Goal: Task Accomplishment & Management: Manage account settings

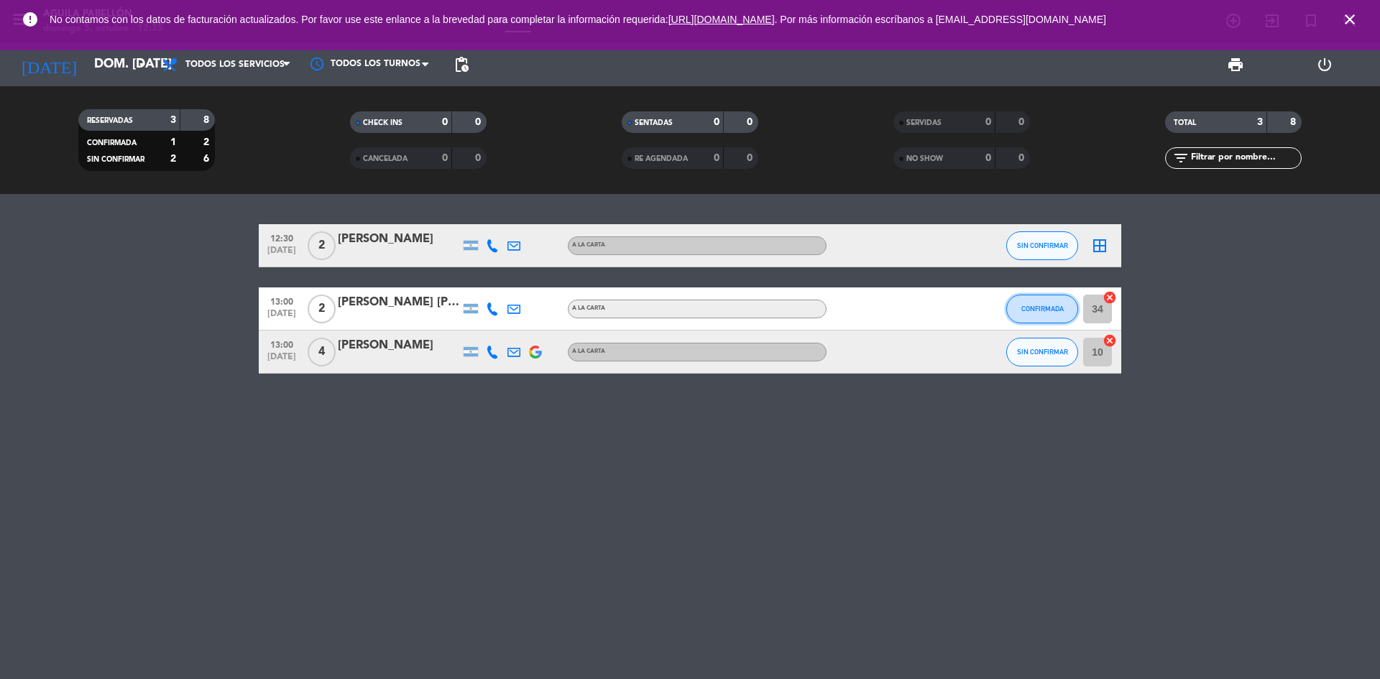
click at [1039, 319] on button "CONFIRMADA" at bounding box center [1042, 309] width 72 height 29
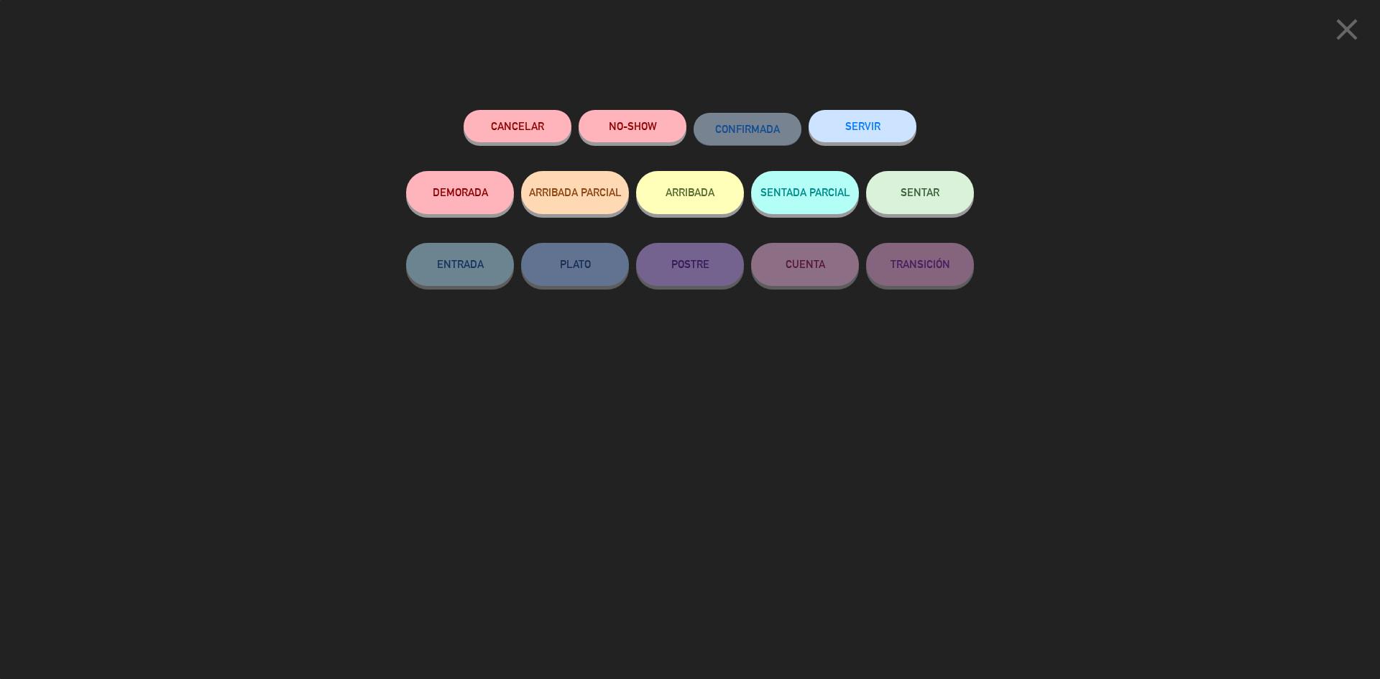
click at [944, 209] on button "SENTAR" at bounding box center [920, 192] width 108 height 43
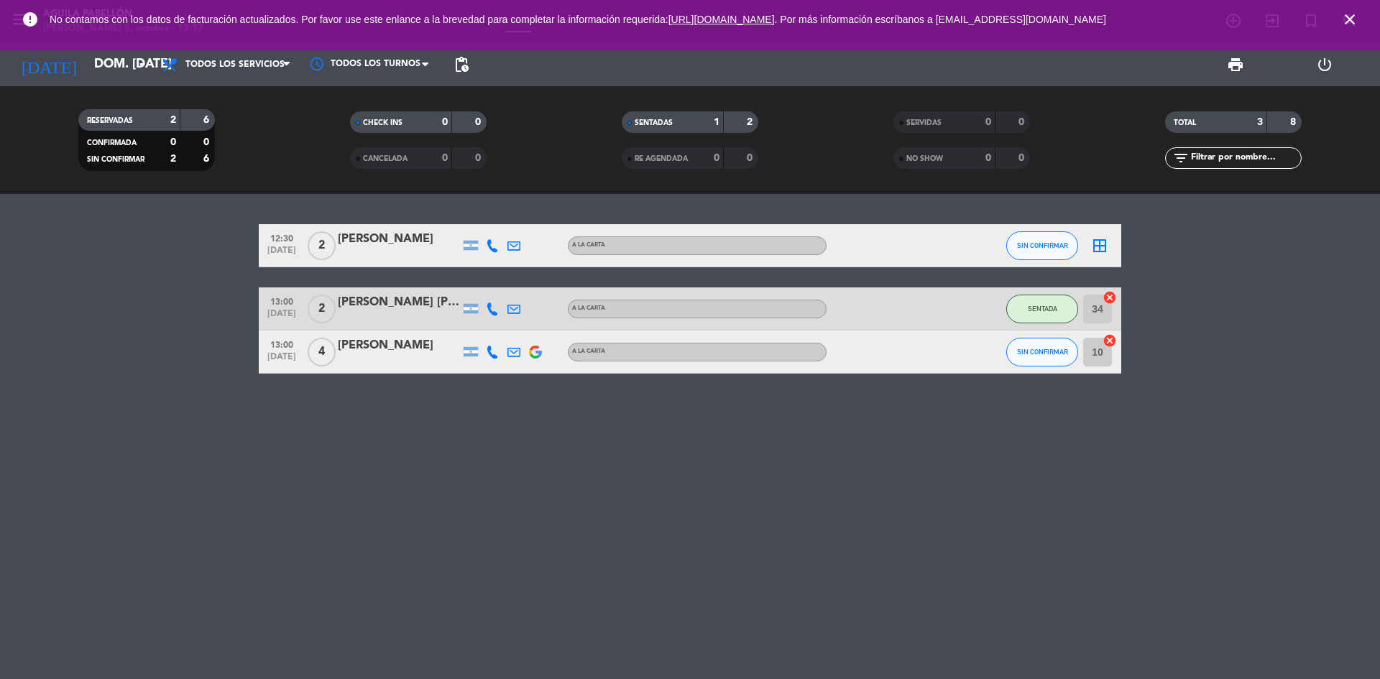
click at [1356, 17] on icon "close" at bounding box center [1349, 19] width 17 height 17
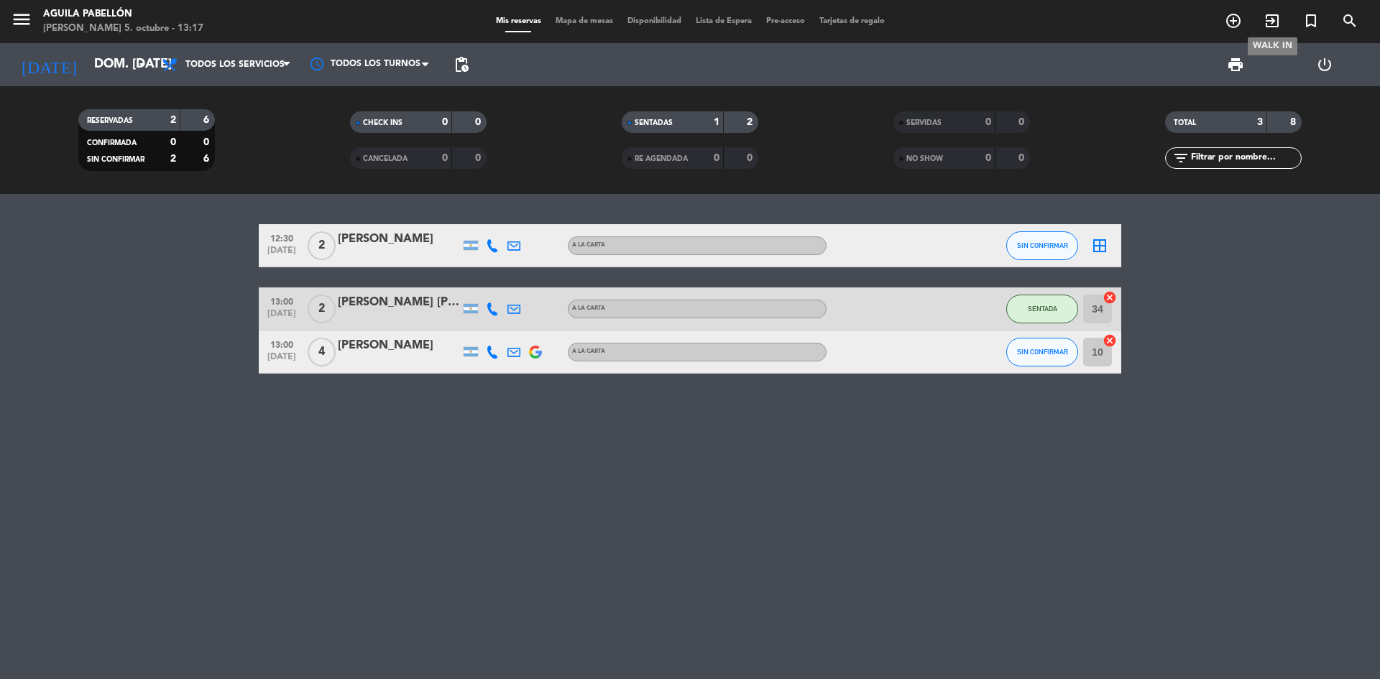
click at [1264, 28] on icon "exit_to_app" at bounding box center [1272, 20] width 17 height 17
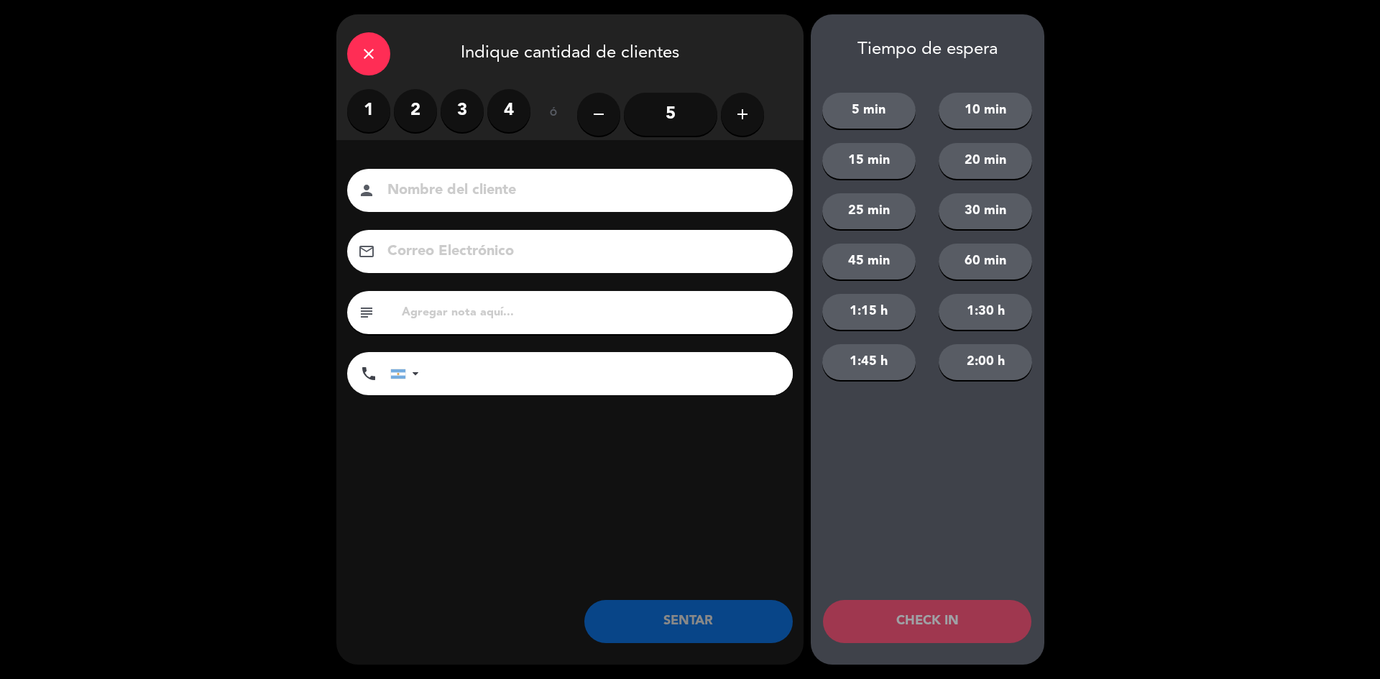
click at [743, 107] on icon "add" at bounding box center [742, 114] width 17 height 17
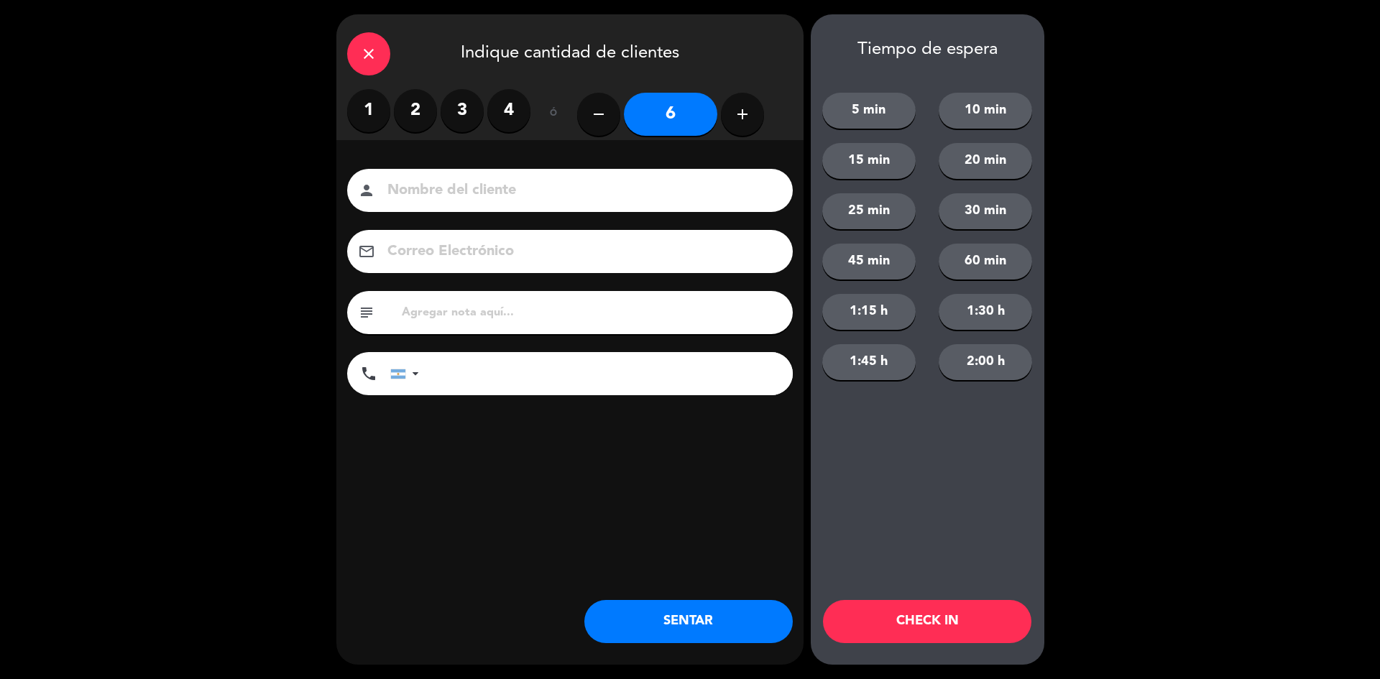
click at [687, 170] on div "person" at bounding box center [570, 190] width 446 height 43
click at [679, 180] on input at bounding box center [580, 190] width 388 height 25
click at [714, 614] on button "SENTAR" at bounding box center [688, 621] width 208 height 43
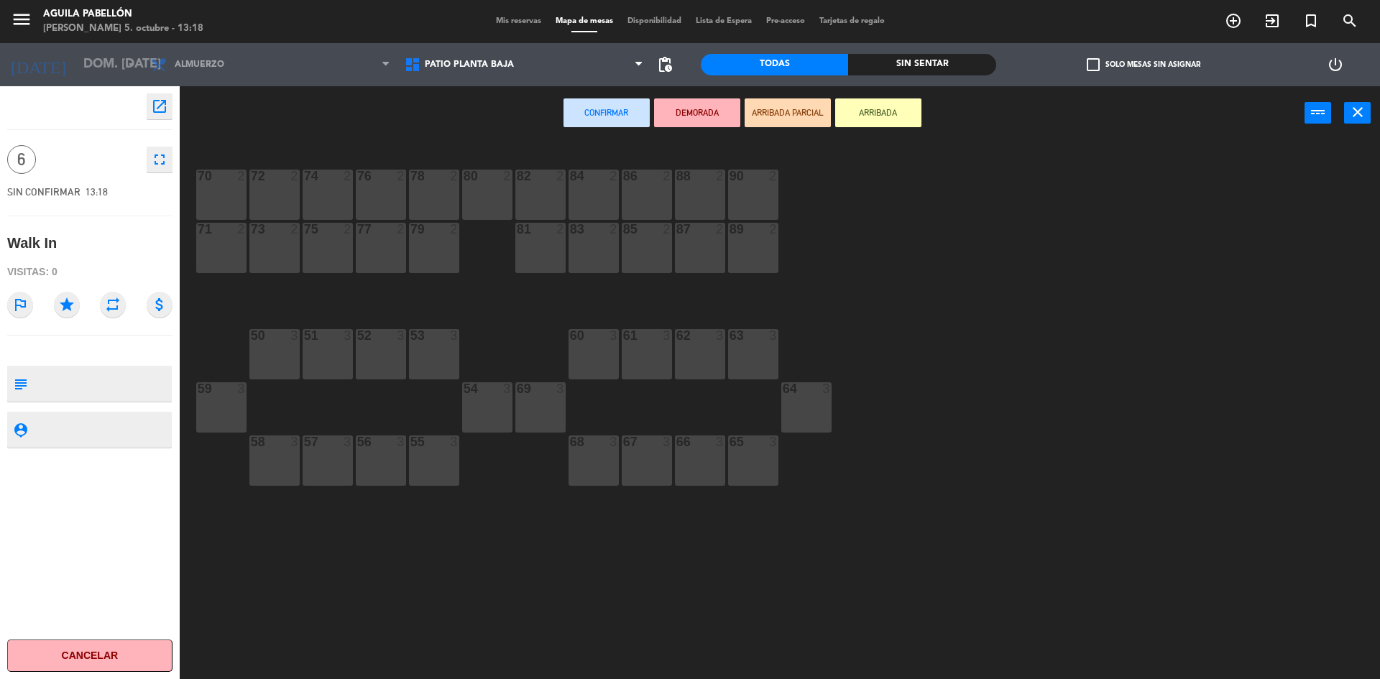
click at [597, 359] on div "60 3" at bounding box center [594, 354] width 50 height 50
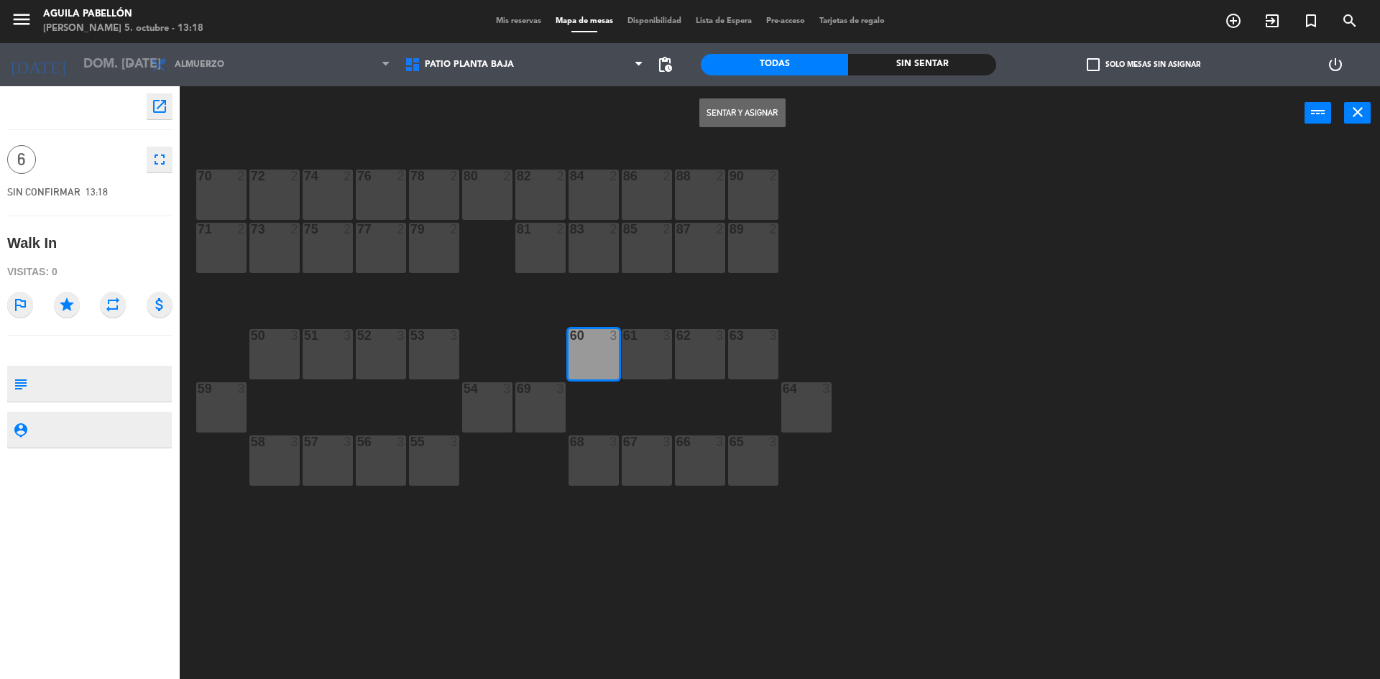
click at [656, 357] on div "61 3" at bounding box center [647, 354] width 50 height 50
click at [727, 116] on button "Sentar y Asignar" at bounding box center [742, 112] width 86 height 29
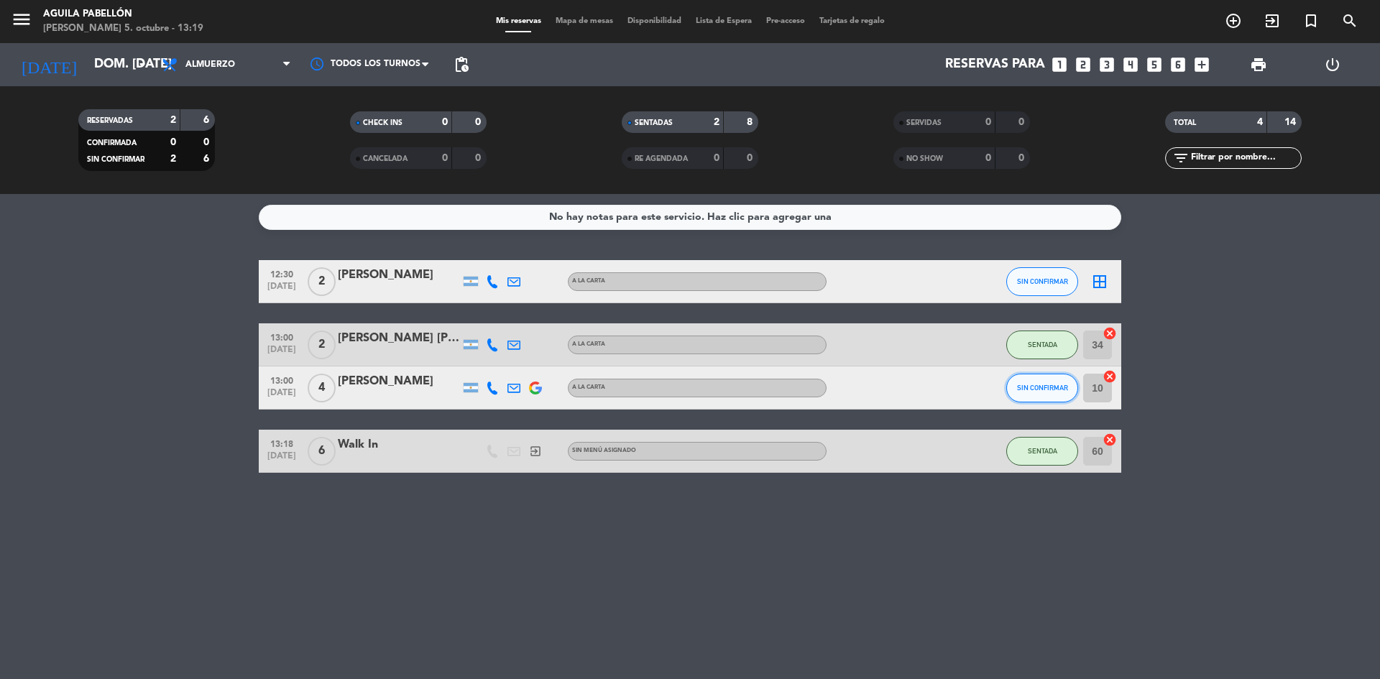
click at [1037, 387] on span "SIN CONFIRMAR" at bounding box center [1042, 388] width 51 height 8
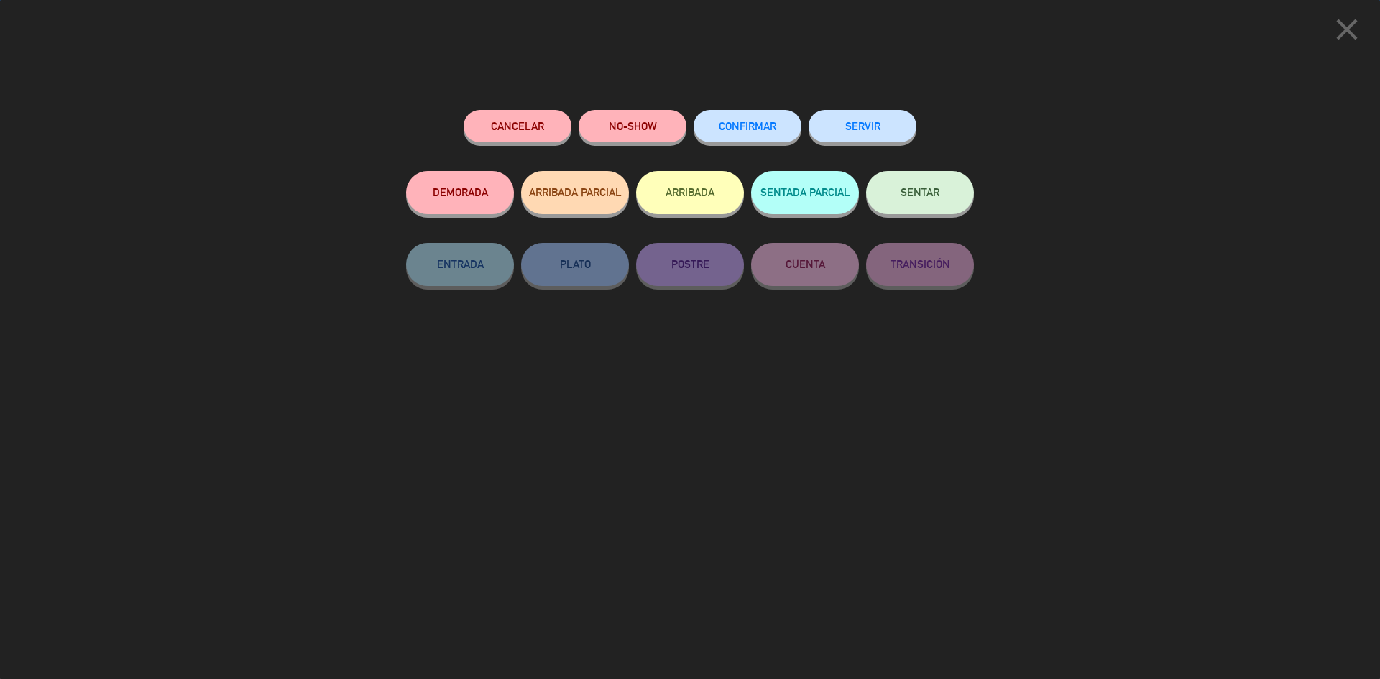
click at [920, 195] on span "SENTAR" at bounding box center [920, 192] width 39 height 12
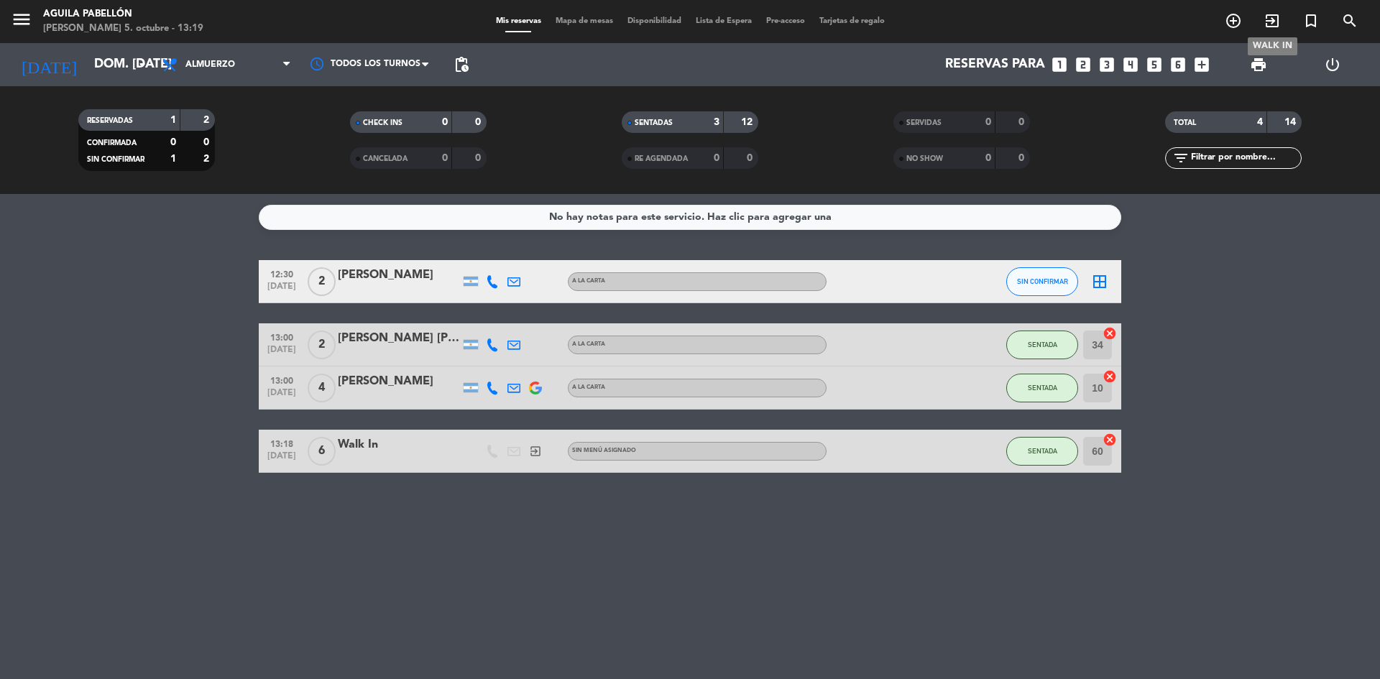
click at [1276, 26] on icon "exit_to_app" at bounding box center [1272, 20] width 17 height 17
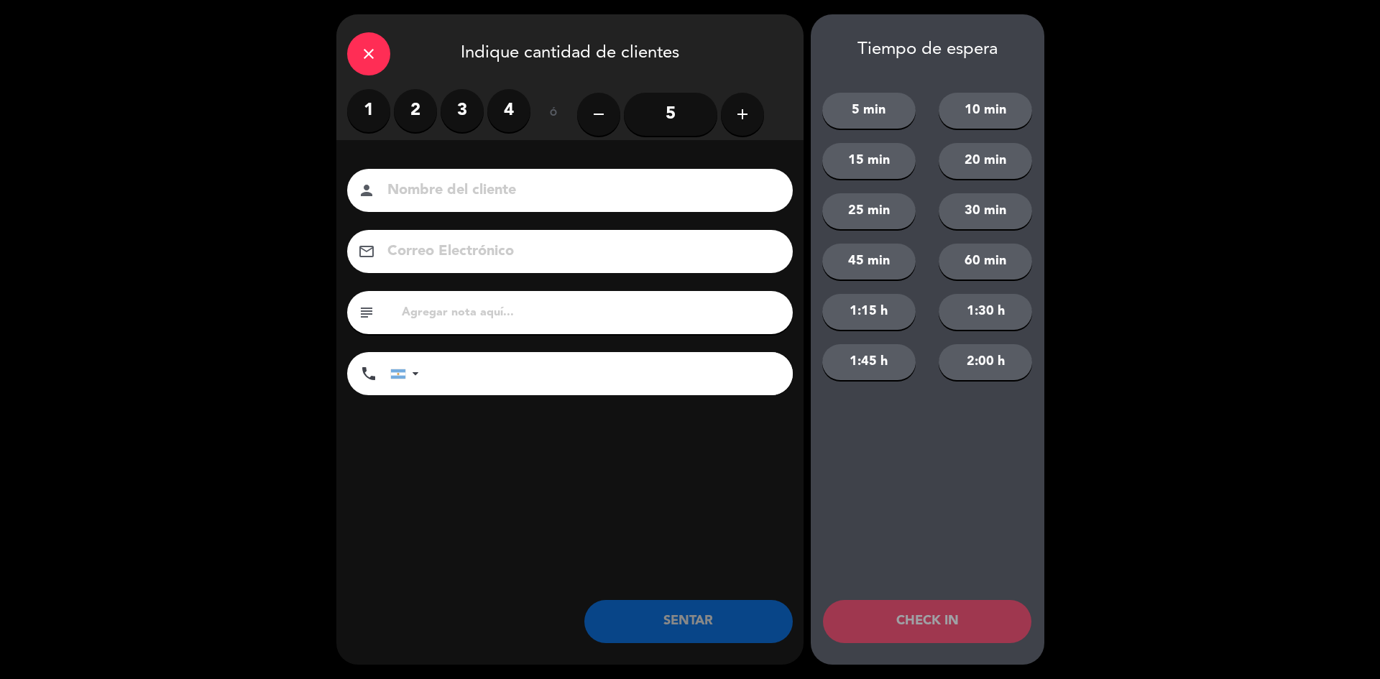
click at [472, 112] on label "3" at bounding box center [462, 110] width 43 height 43
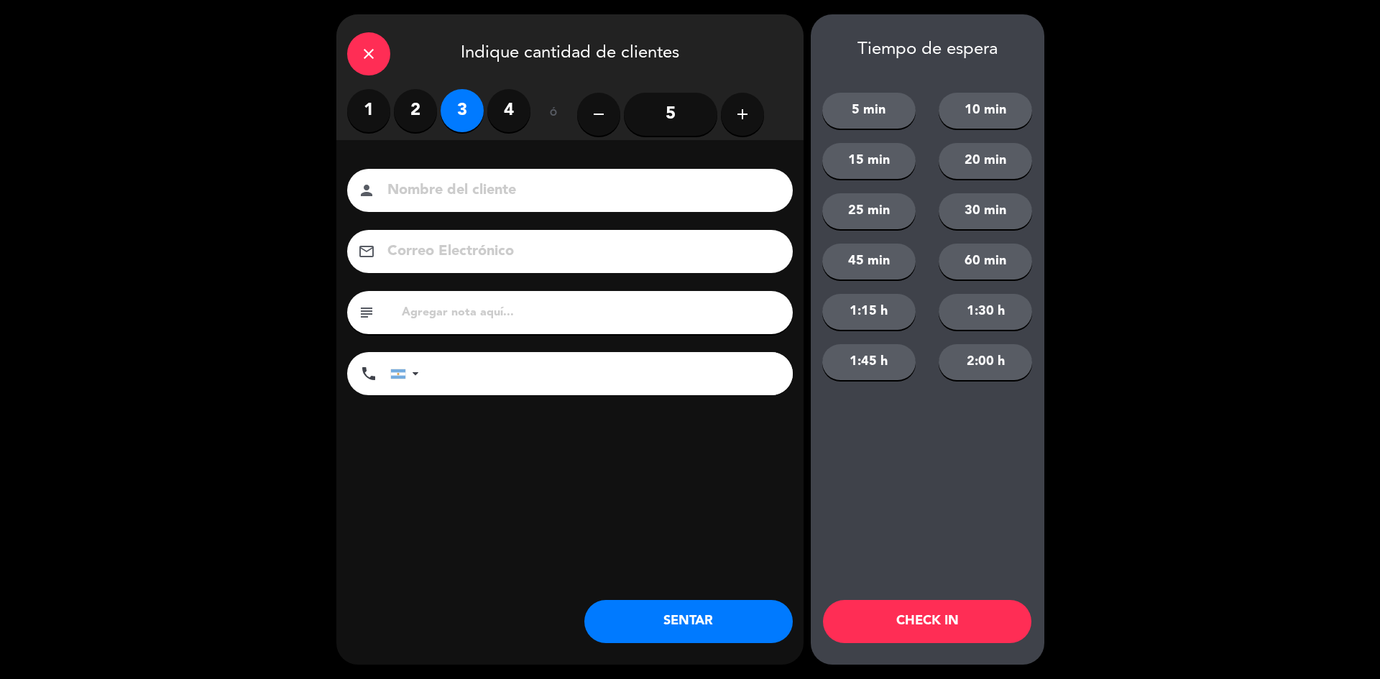
click at [693, 627] on button "SENTAR" at bounding box center [688, 621] width 208 height 43
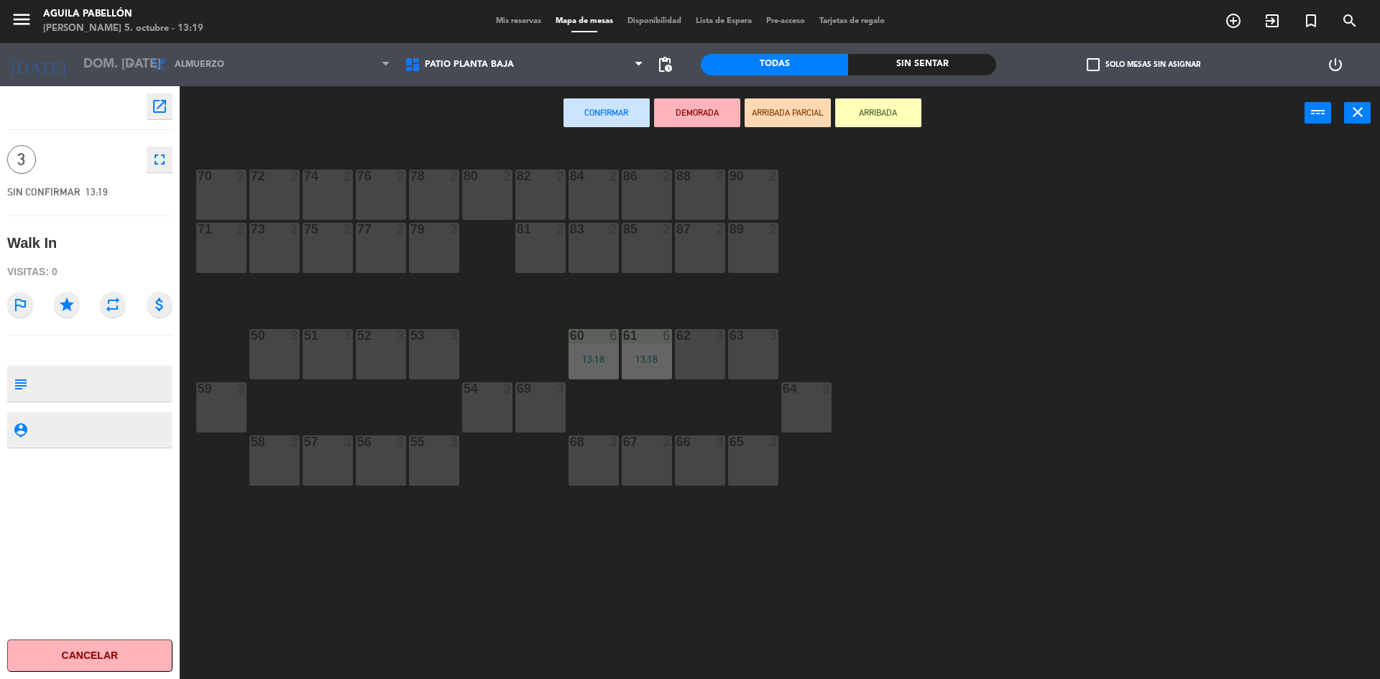
click at [657, 194] on div "86 2" at bounding box center [647, 195] width 50 height 50
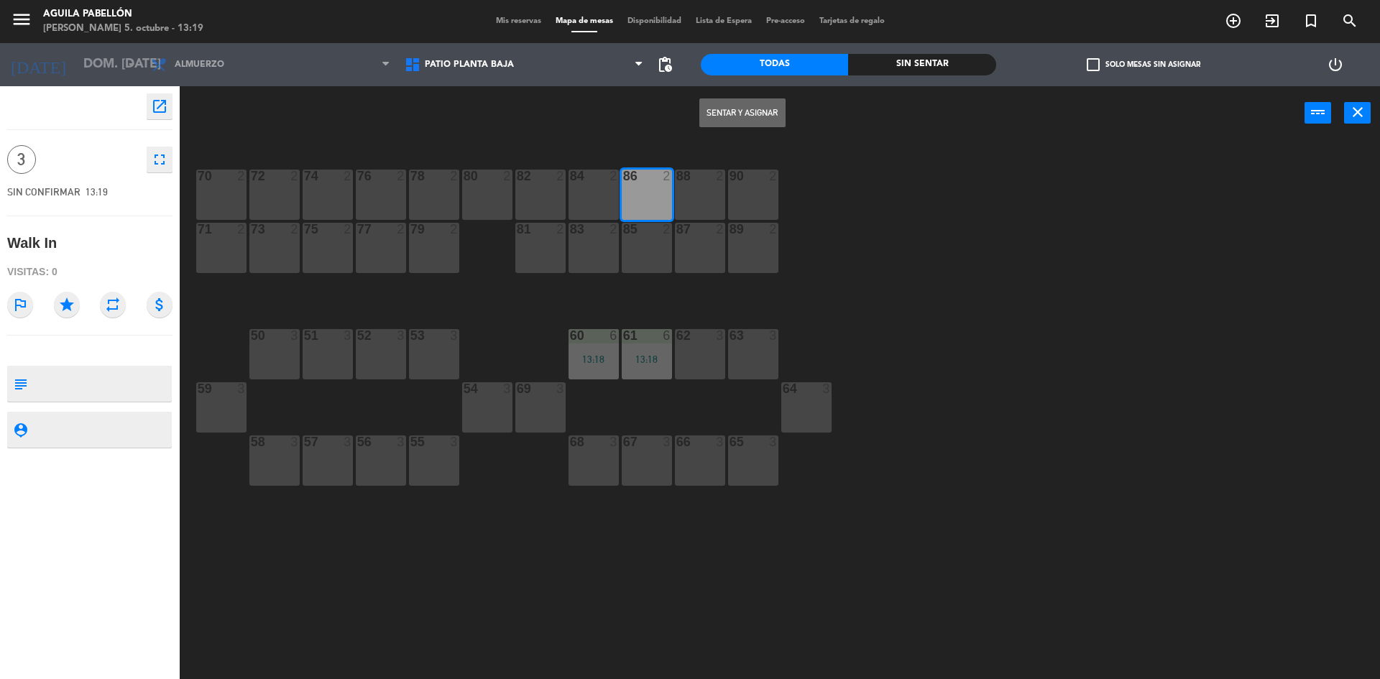
click at [750, 100] on button "Sentar y Asignar" at bounding box center [742, 112] width 86 height 29
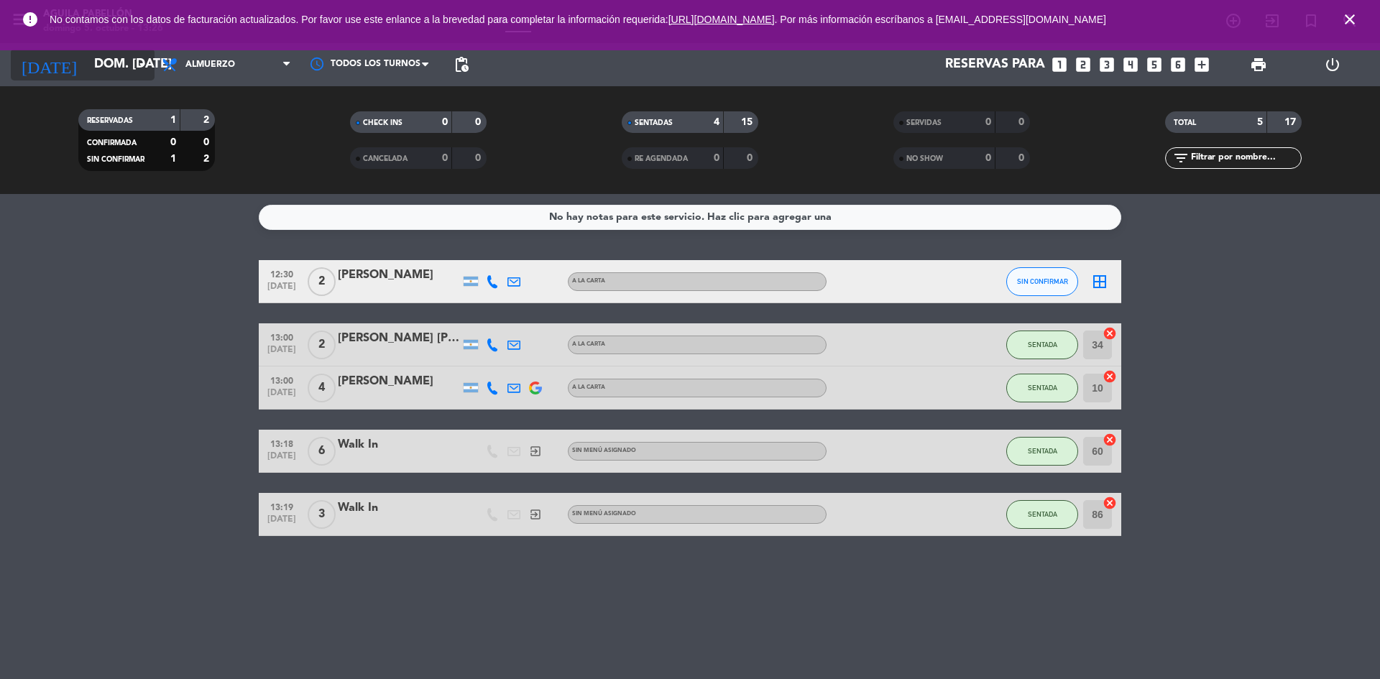
drag, startPoint x: 135, startPoint y: 41, endPoint x: 135, endPoint y: 52, distance: 11.5
click at [135, 52] on div "menu [PERSON_NAME] [PERSON_NAME] 5. octubre - 13:26 Mis reservas Mapa de mesas …" at bounding box center [690, 339] width 1380 height 679
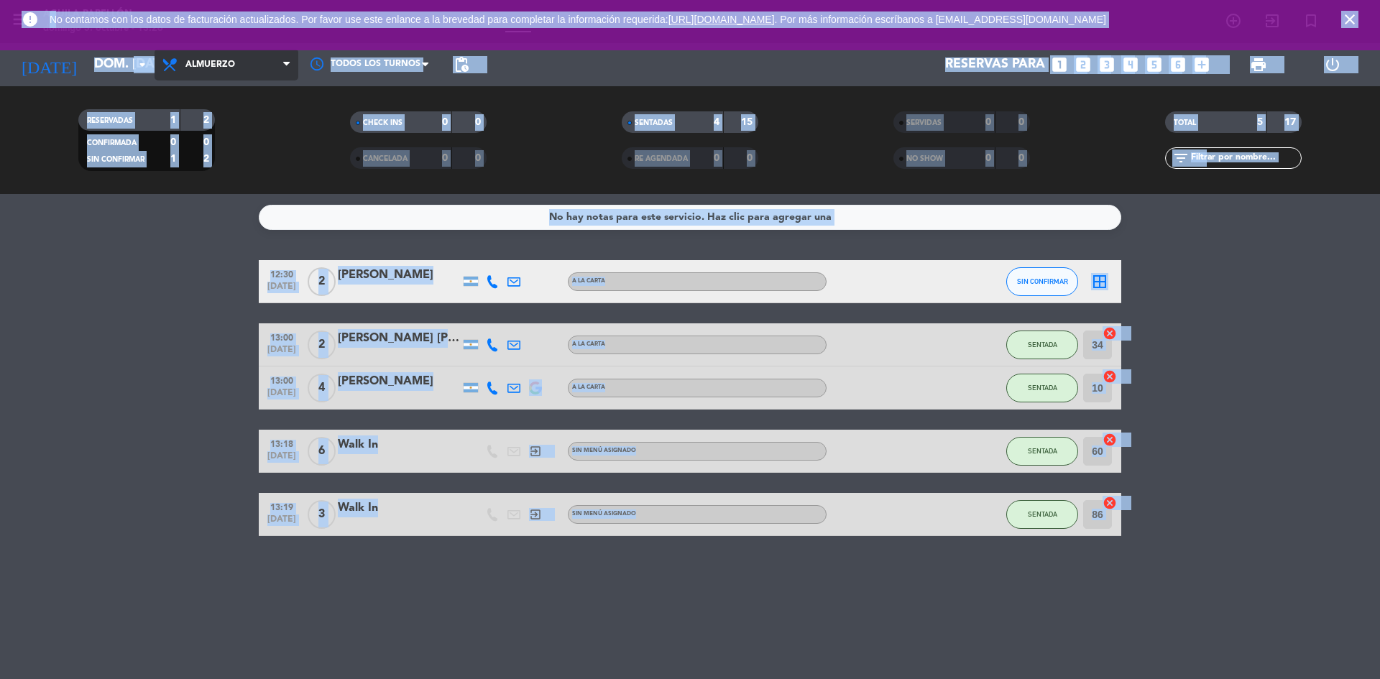
click at [228, 55] on span "Almuerzo" at bounding box center [227, 65] width 144 height 32
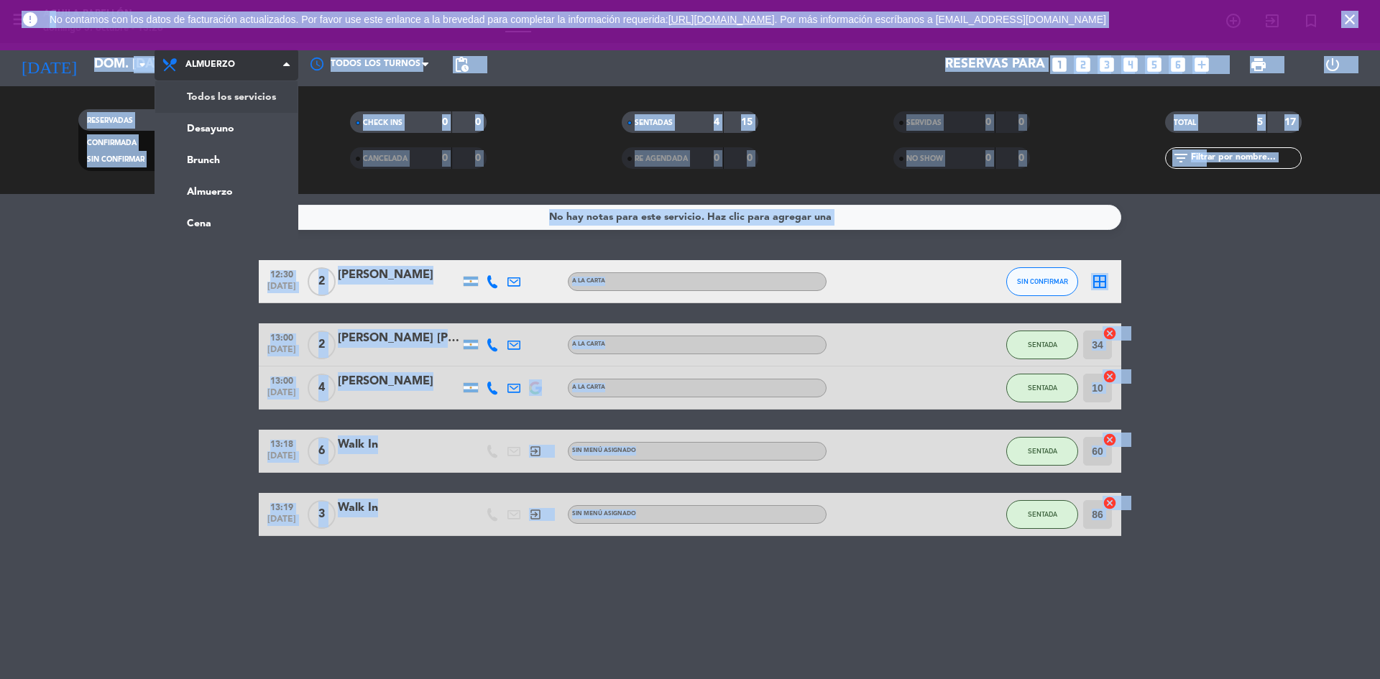
click at [229, 88] on div "menu [PERSON_NAME] [PERSON_NAME] 5. octubre - 13:26 Mis reservas Mapa de mesas …" at bounding box center [690, 97] width 1380 height 194
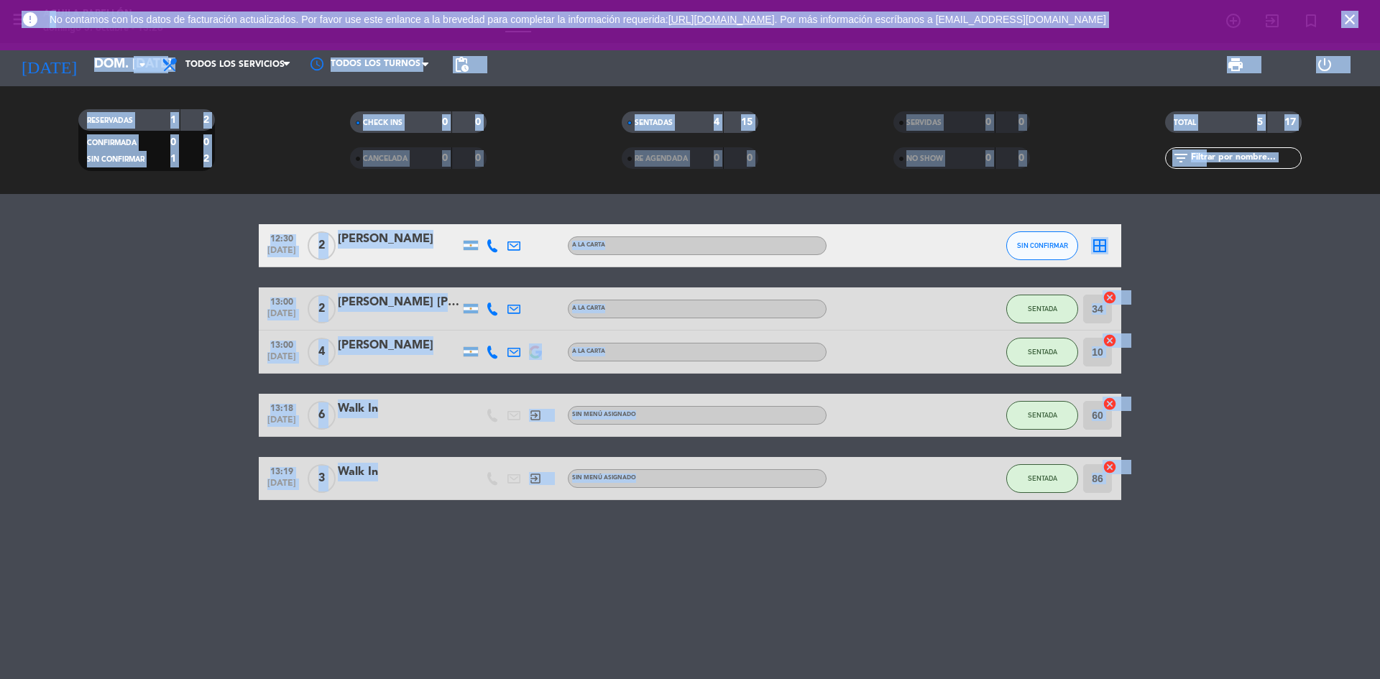
click at [1345, 23] on icon "close" at bounding box center [1349, 19] width 17 height 17
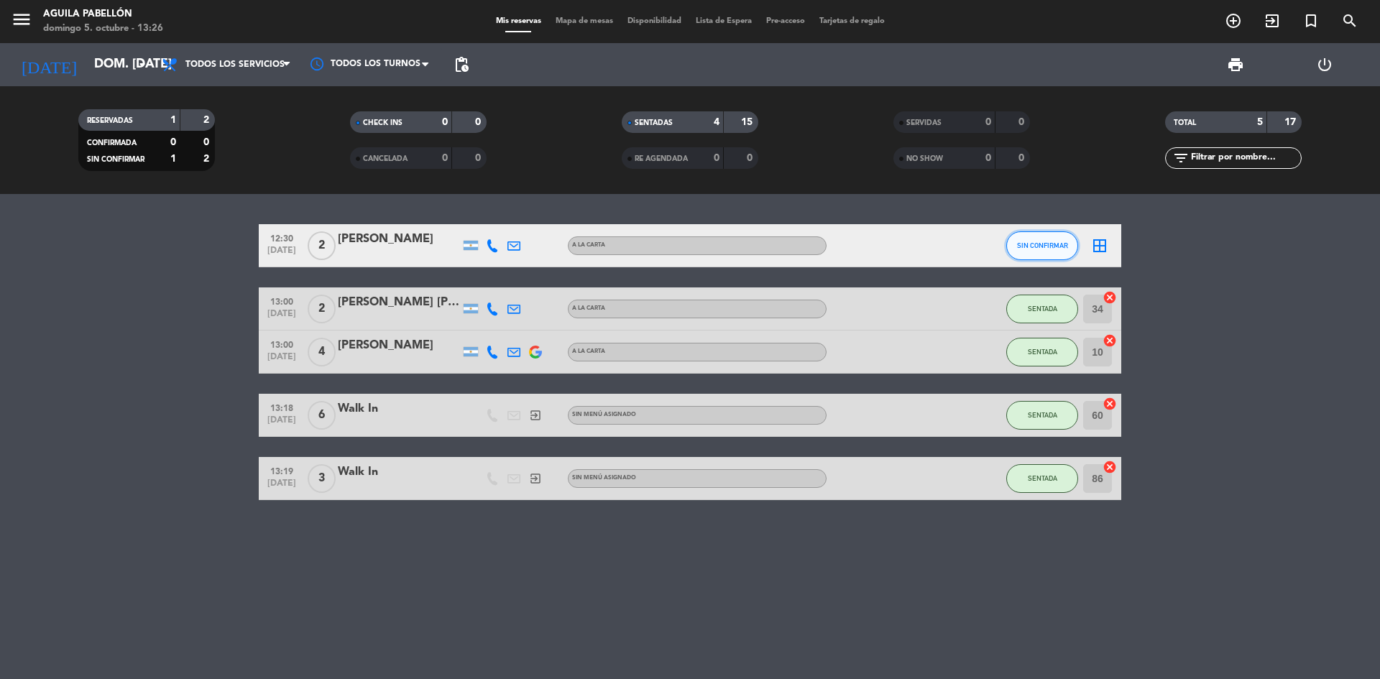
click at [1054, 241] on button "SIN CONFIRMAR" at bounding box center [1042, 245] width 72 height 29
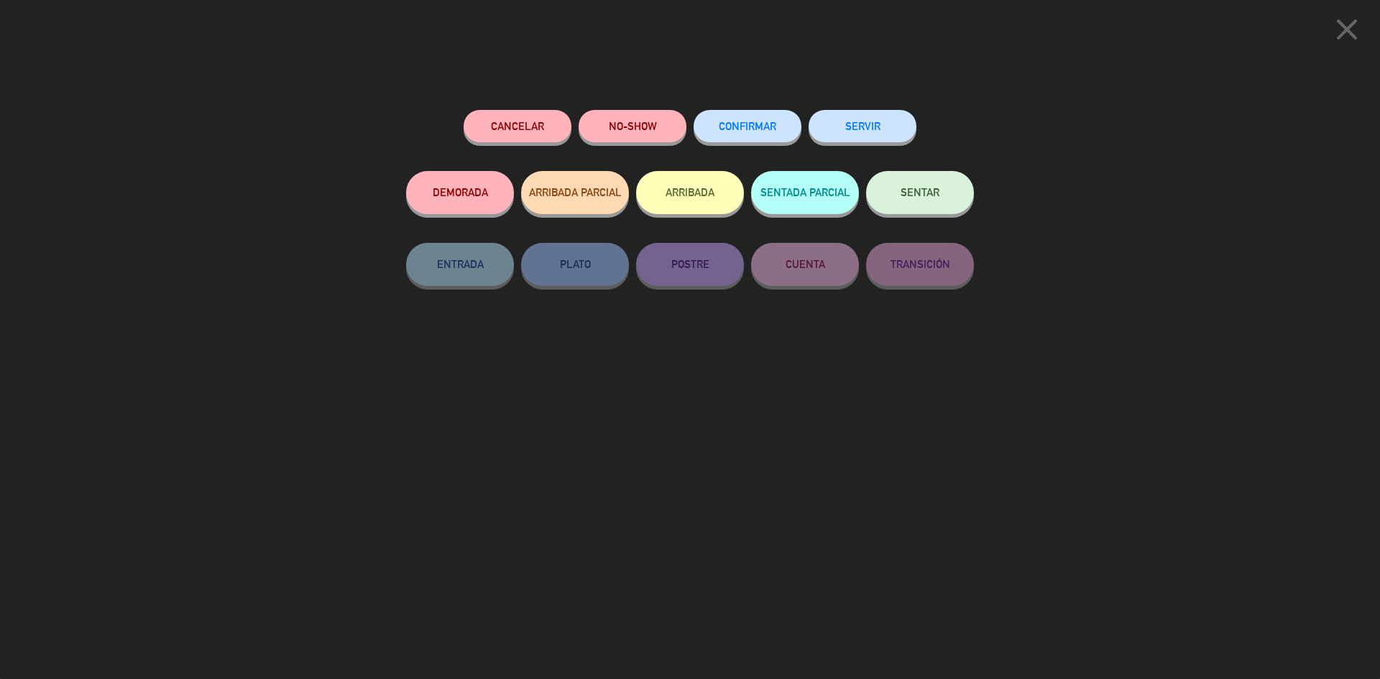
click at [619, 110] on div "NO-SHOW" at bounding box center [633, 140] width 108 height 61
click at [653, 128] on button "NO-SHOW" at bounding box center [633, 126] width 108 height 32
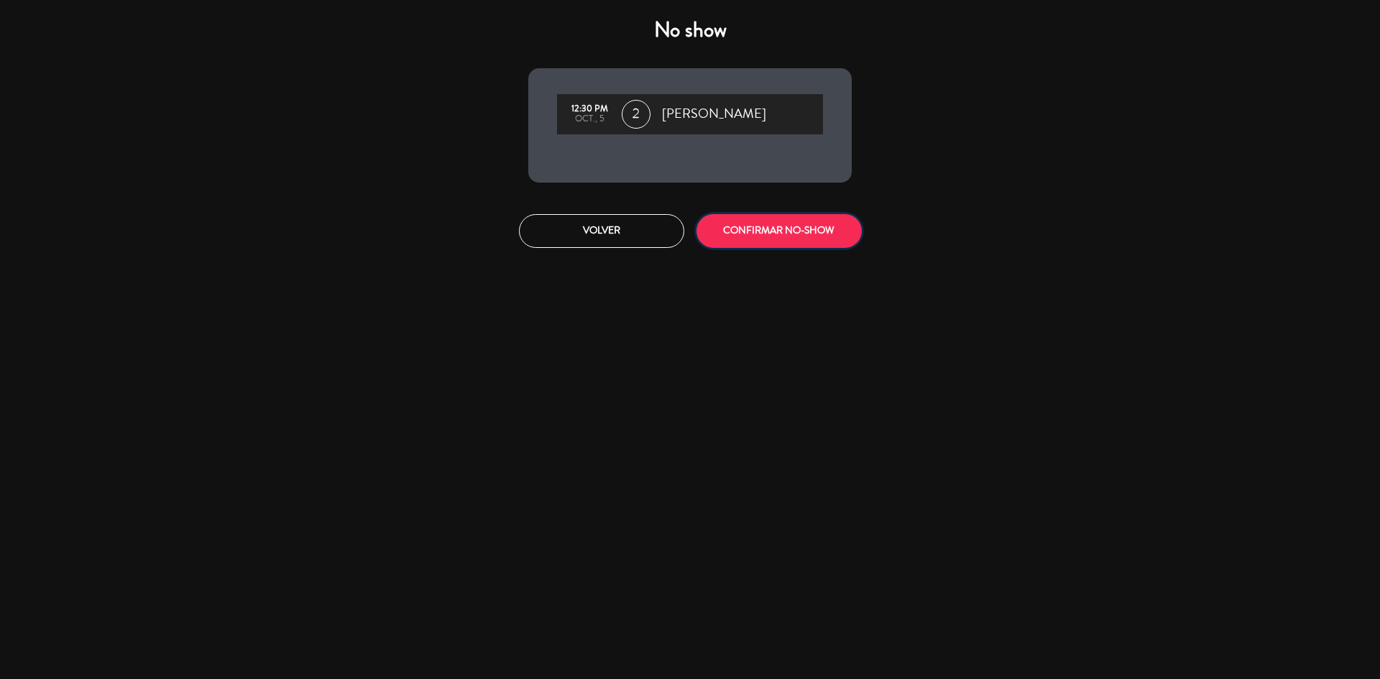
click at [776, 223] on button "CONFIRMAR NO-SHOW" at bounding box center [779, 231] width 165 height 34
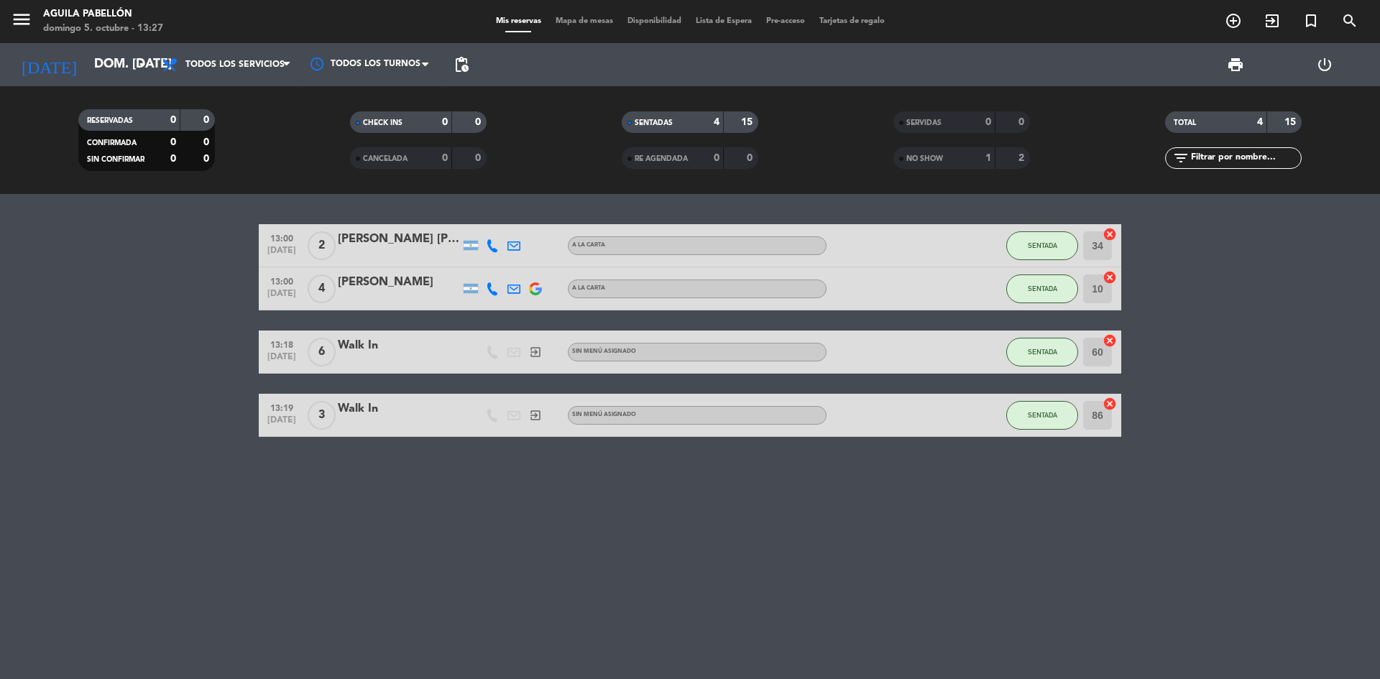
click at [536, 346] on icon "exit_to_app" at bounding box center [535, 352] width 13 height 13
click at [531, 352] on icon "exit_to_app" at bounding box center [535, 352] width 13 height 13
